Goal: Task Accomplishment & Management: Manage account settings

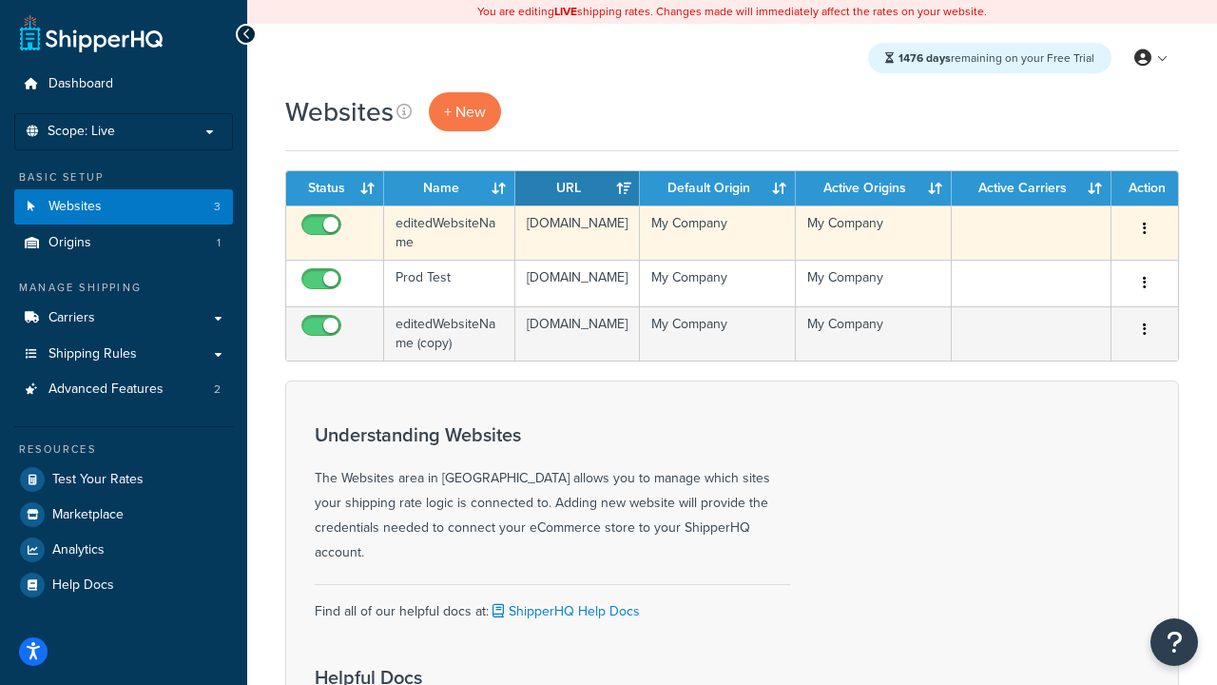
click at [1145, 229] on icon "button" at bounding box center [1145, 228] width 4 height 13
click at [0, 0] on link "Delete" at bounding box center [0, 0] width 0 height 0
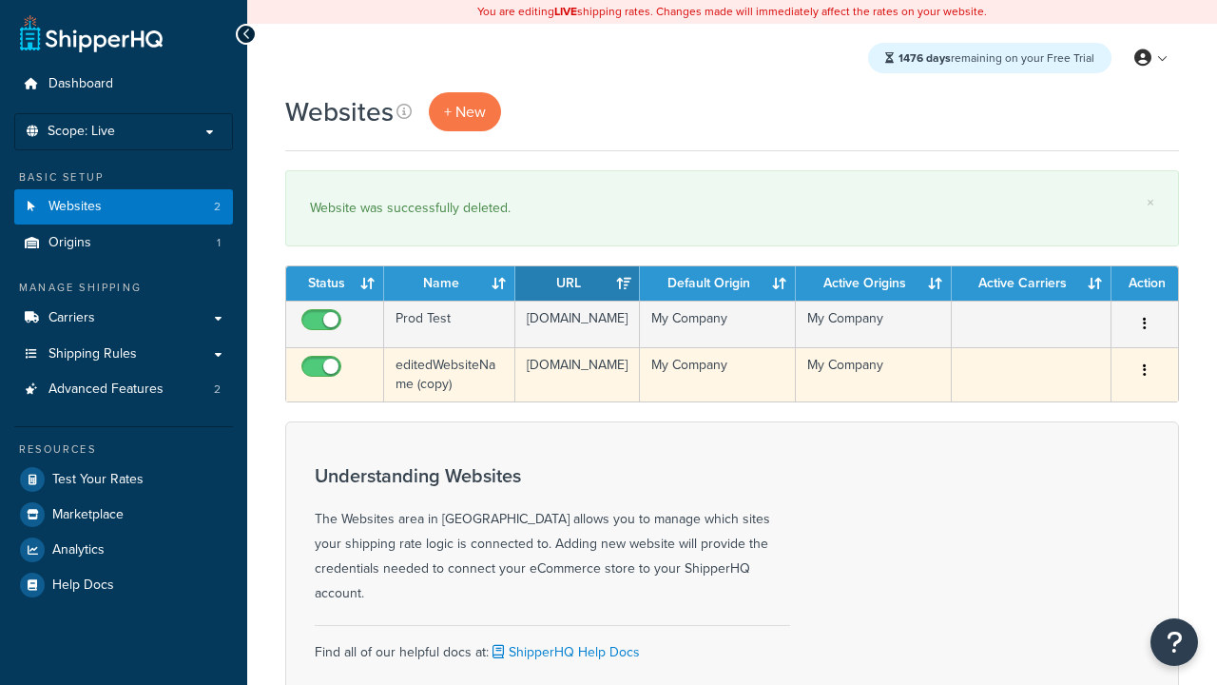
click at [1145, 377] on icon "button" at bounding box center [1145, 369] width 4 height 13
click at [0, 0] on link "Delete" at bounding box center [0, 0] width 0 height 0
